Goal: Transaction & Acquisition: Purchase product/service

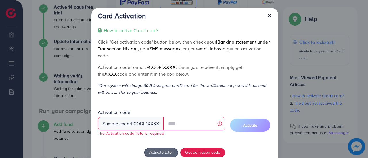
scroll to position [23, 0]
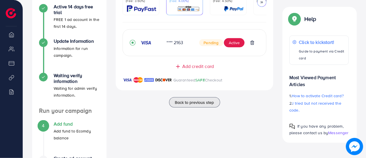
scroll to position [109, 0]
click at [202, 66] on span "Add credit card" at bounding box center [199, 66] width 32 height 7
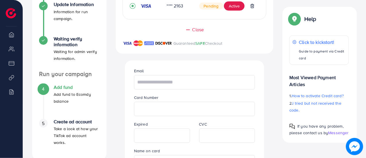
scroll to position [146, 0]
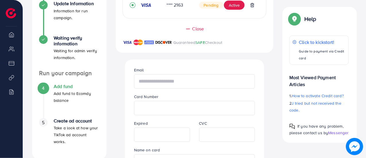
click at [169, 83] on input "text" at bounding box center [194, 81] width 121 height 14
type input "**********"
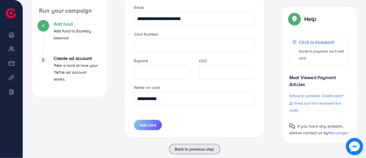
scroll to position [209, 0]
type input "**********"
click at [148, 127] on span "Add card" at bounding box center [148, 125] width 16 height 6
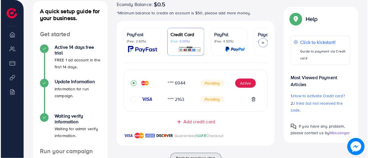
scroll to position [71, 0]
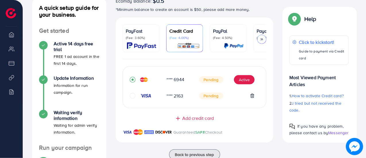
click at [130, 95] on icon "circle" at bounding box center [133, 96] width 6 height 6
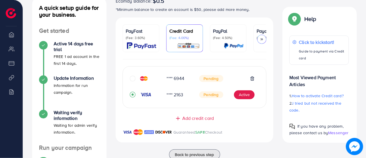
click at [132, 81] on icon "circle" at bounding box center [133, 79] width 6 height 6
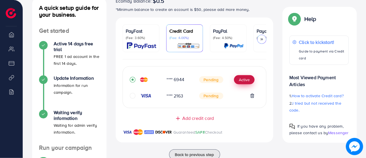
click at [243, 80] on button "Active" at bounding box center [244, 79] width 21 height 9
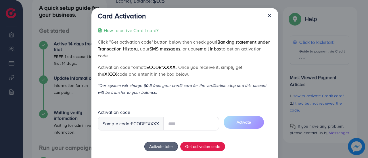
scroll to position [26, 0]
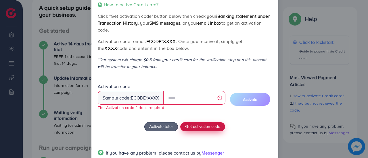
click at [202, 119] on div "How to active Credit card? Click "Get activation code" button below then check …" at bounding box center [185, 82] width 174 height 162
click at [201, 126] on span "Get activation code" at bounding box center [202, 127] width 35 height 6
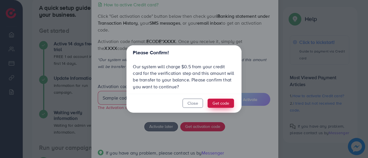
click at [222, 104] on button "Get code" at bounding box center [221, 103] width 26 height 9
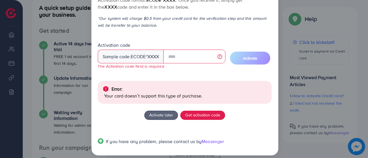
scroll to position [69, 0]
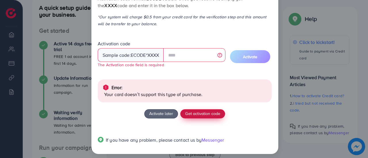
click at [196, 117] on button "Get activation code" at bounding box center [202, 114] width 45 height 9
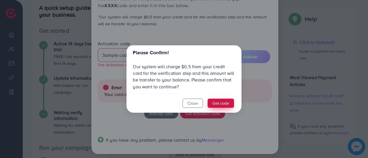
click at [219, 104] on button "Get code" at bounding box center [221, 103] width 26 height 9
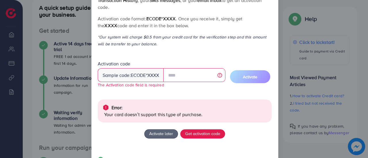
scroll to position [49, 0]
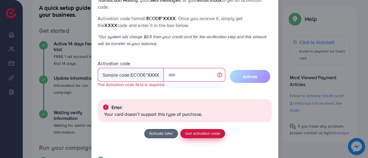
click at [198, 134] on span "Get activation code" at bounding box center [202, 133] width 35 height 6
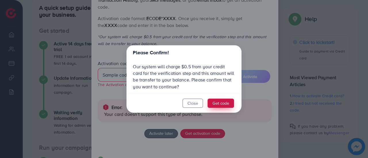
click at [219, 105] on button "Get code" at bounding box center [221, 103] width 26 height 9
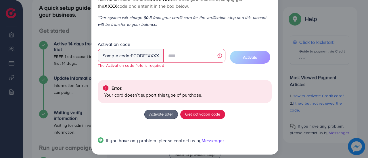
scroll to position [72, 0]
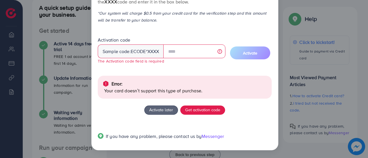
click at [76, 32] on div "Card Activation How to active Credit card? Click "Get activation code" button b…" at bounding box center [184, 79] width 368 height 158
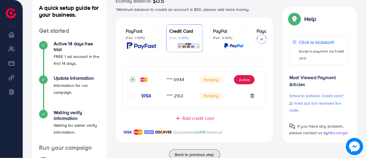
click at [133, 98] on icon "circle" at bounding box center [133, 96] width 6 height 6
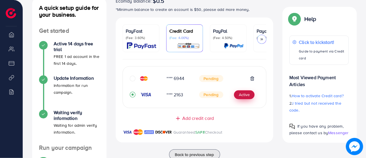
click at [245, 96] on button "Active" at bounding box center [244, 95] width 21 height 9
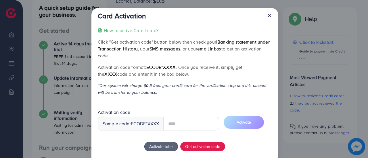
scroll to position [37, 0]
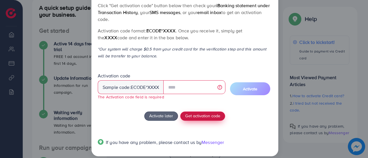
click at [202, 113] on span "Get activation code" at bounding box center [202, 116] width 35 height 6
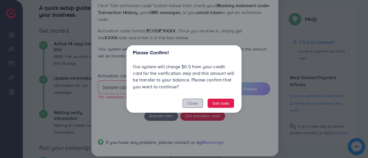
click at [192, 102] on button "Close" at bounding box center [193, 103] width 20 height 9
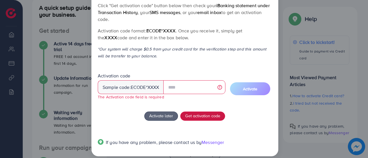
scroll to position [0, 0]
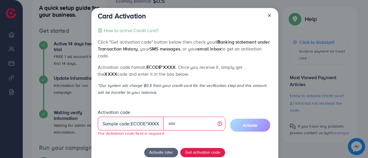
click at [267, 14] on icon at bounding box center [269, 15] width 5 height 5
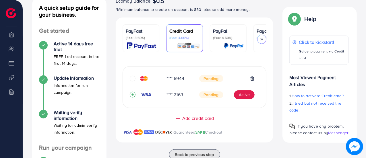
click at [132, 80] on icon "circle" at bounding box center [133, 79] width 6 height 6
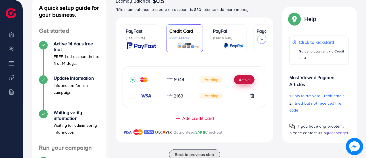
click at [243, 79] on button "Active" at bounding box center [244, 79] width 21 height 9
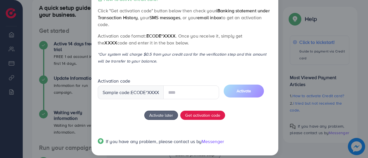
scroll to position [32, 0]
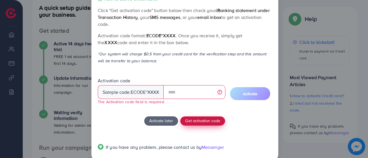
click at [208, 117] on button "Get activation code" at bounding box center [202, 121] width 45 height 9
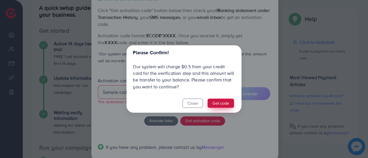
click at [224, 101] on button "Get code" at bounding box center [221, 103] width 26 height 9
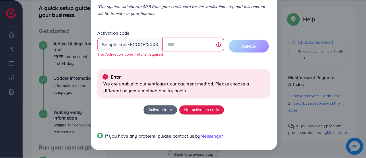
scroll to position [0, 0]
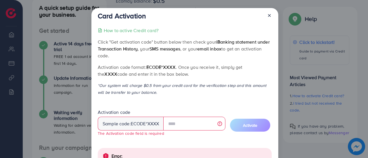
click at [267, 15] on icon at bounding box center [269, 15] width 5 height 5
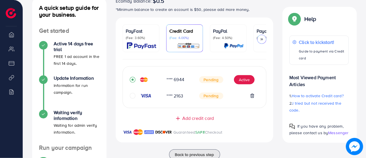
click at [263, 41] on div at bounding box center [262, 39] width 9 height 9
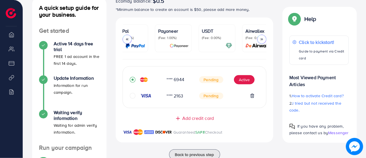
scroll to position [0, 111]
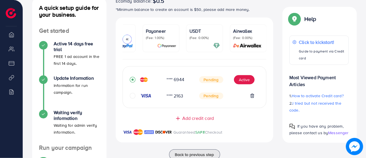
click at [125, 39] on icon at bounding box center [127, 39] width 4 height 4
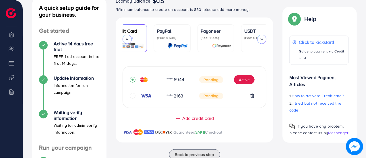
scroll to position [0, 88]
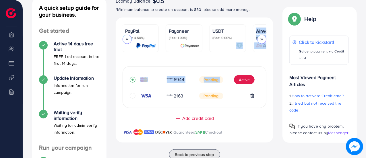
drag, startPoint x: 230, startPoint y: 58, endPoint x: 252, endPoint y: 61, distance: 22.5
click at [252, 61] on div "PayFast (Fee: 3.60%) Credit Card (Fee: 4.00%) PayPal (Fee: 4.50%) Payoneer (Fee…" at bounding box center [195, 84] width 158 height 132
click at [272, 58] on div "PayFast (Fee: 3.60%) Credit Card (Fee: 4.00%) PayPal (Fee: 4.50%) Payoneer (Fee…" at bounding box center [195, 39] width 158 height 42
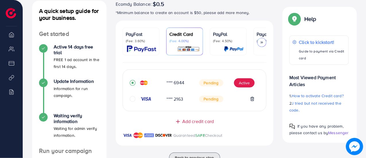
scroll to position [68, 0]
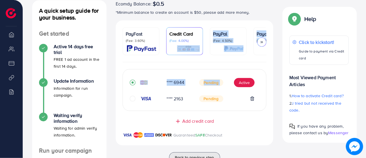
drag, startPoint x: 188, startPoint y: 61, endPoint x: 240, endPoint y: 64, distance: 52.4
click at [240, 64] on div "PayFast (Fee: 3.60%) Credit Card (Fee: 4.00%) PayPal (Fee: 4.50%) Payoneer (Fee…" at bounding box center [195, 86] width 158 height 132
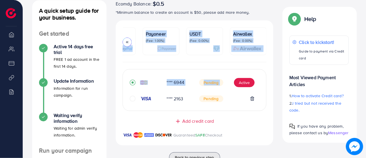
click at [276, 71] on div "PayFast (Fee: 3.60%) Credit Card (Fee: 4.00%) PayPal (Fee: 4.50%) Payoneer (Fee…" at bounding box center [194, 86] width 167 height 132
